Goal: Navigation & Orientation: Find specific page/section

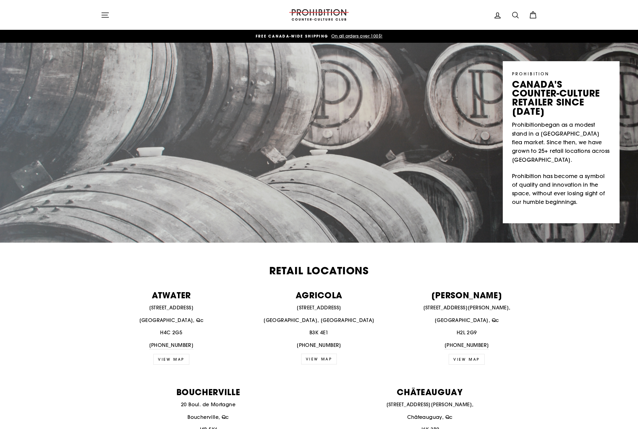
click at [535, 14] on icon at bounding box center [533, 15] width 9 height 9
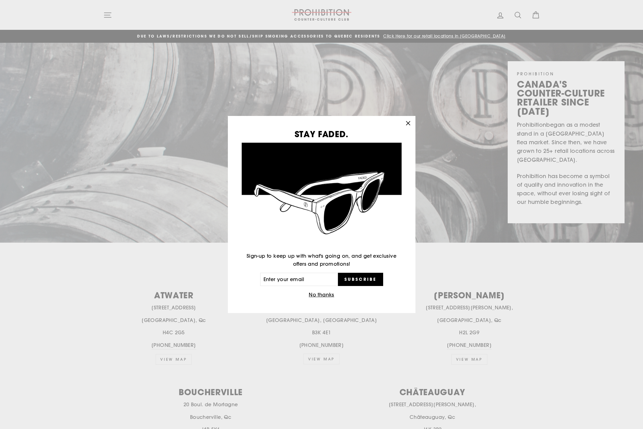
click at [404, 123] on icon "button" at bounding box center [408, 123] width 9 height 9
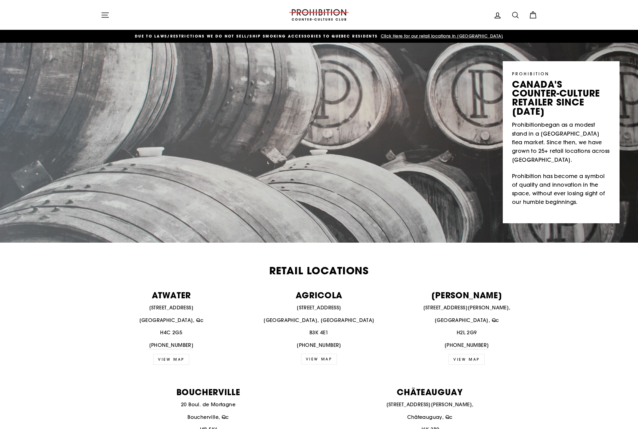
click at [103, 17] on icon "button" at bounding box center [105, 15] width 9 height 9
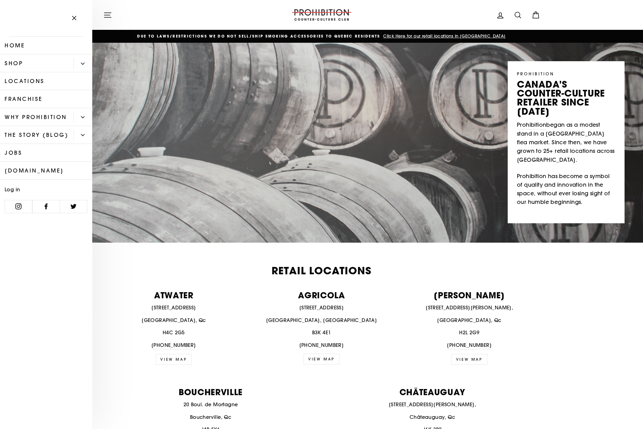
click at [81, 65] on icon "Primary" at bounding box center [83, 64] width 4 height 4
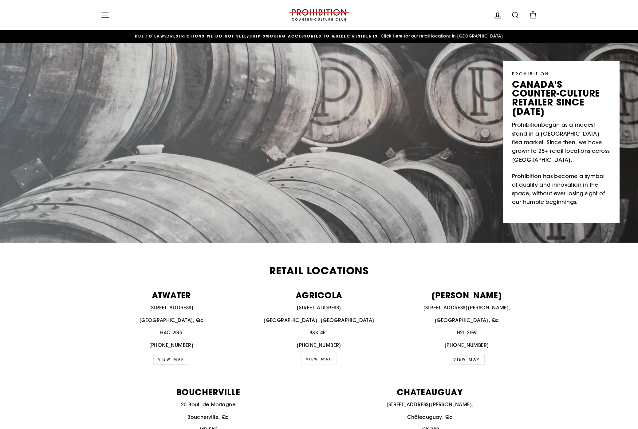
click at [436, 36] on span "Click Here for our retail locations in [GEOGRAPHIC_DATA]" at bounding box center [441, 36] width 124 height 6
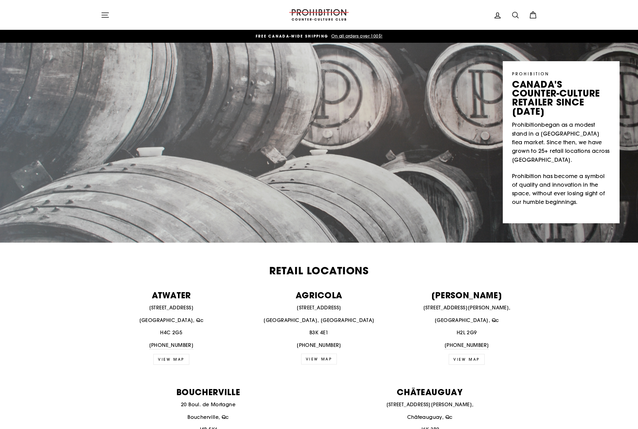
click at [106, 15] on icon "button" at bounding box center [105, 15] width 9 height 9
